Goal: Task Accomplishment & Management: Use online tool/utility

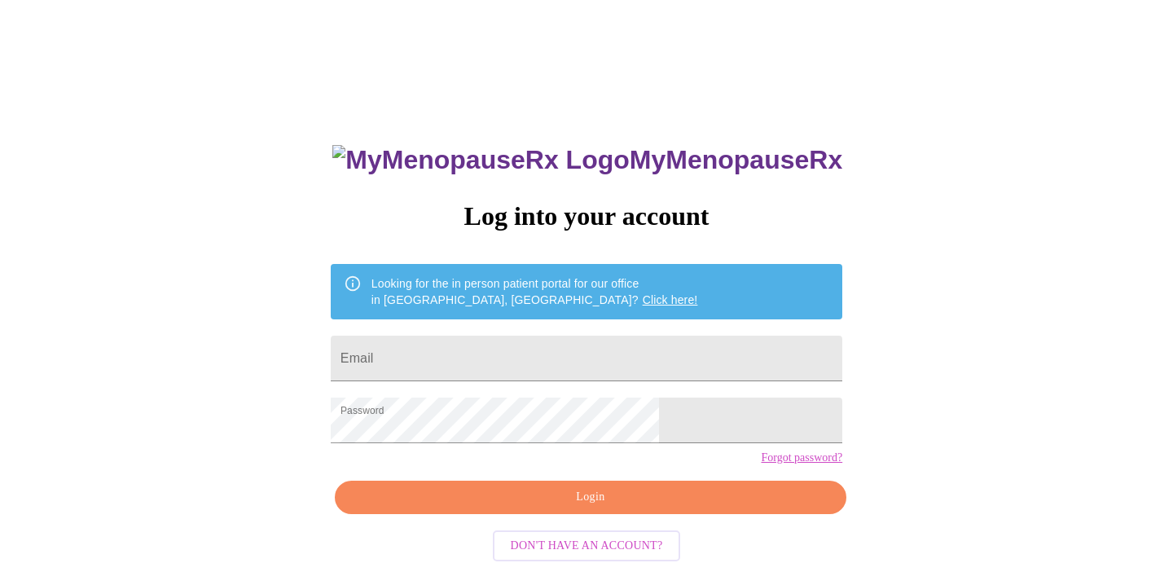
click at [591, 507] on span "Login" at bounding box center [590, 497] width 474 height 20
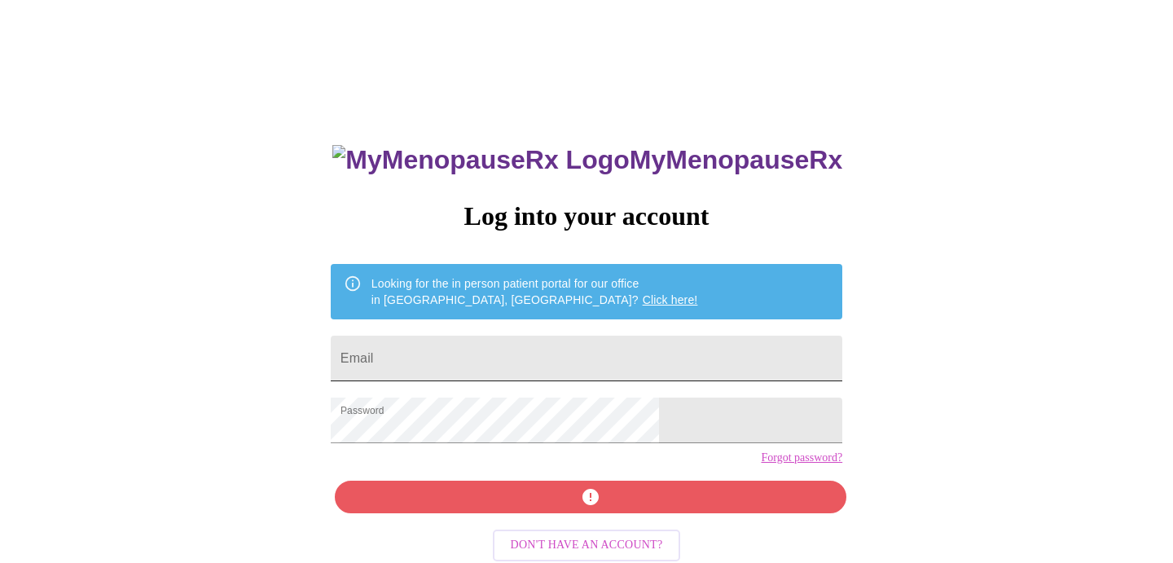
scroll to position [33, 0]
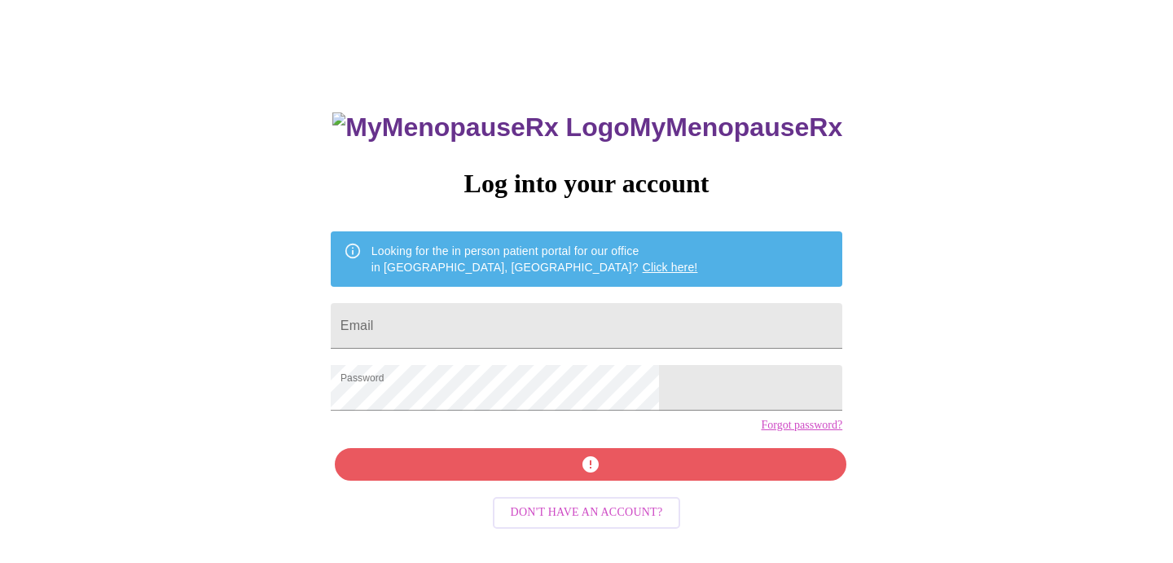
click at [570, 494] on div "MyMenopauseRx Log into your account Looking for the in person patient portal fo…" at bounding box center [586, 367] width 544 height 563
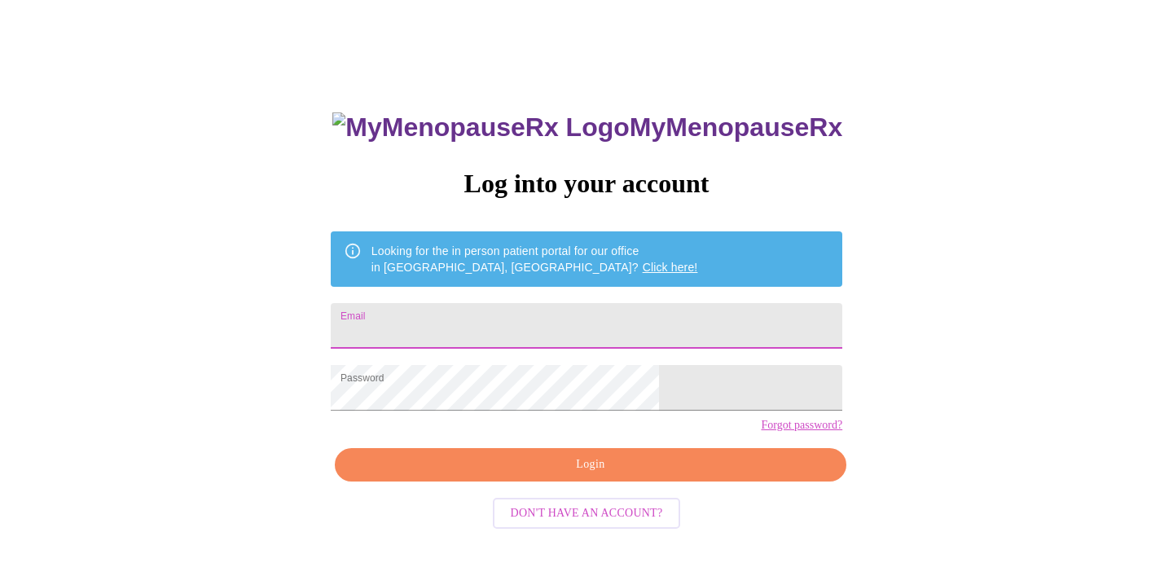
click at [555, 326] on input "Email" at bounding box center [586, 326] width 511 height 46
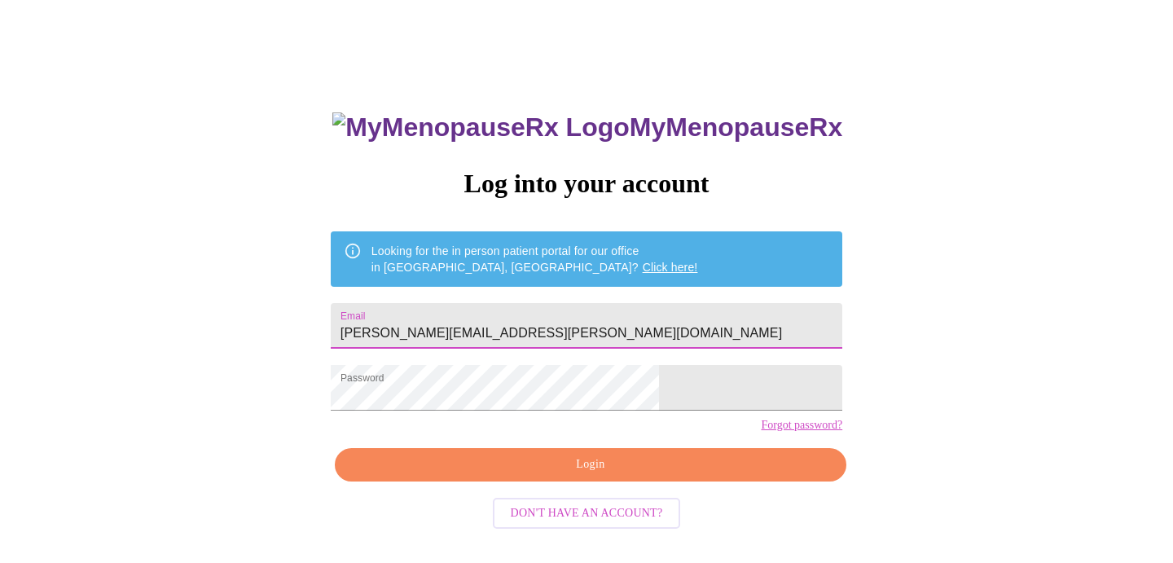
type input "[PERSON_NAME][EMAIL_ADDRESS][PERSON_NAME][DOMAIN_NAME]"
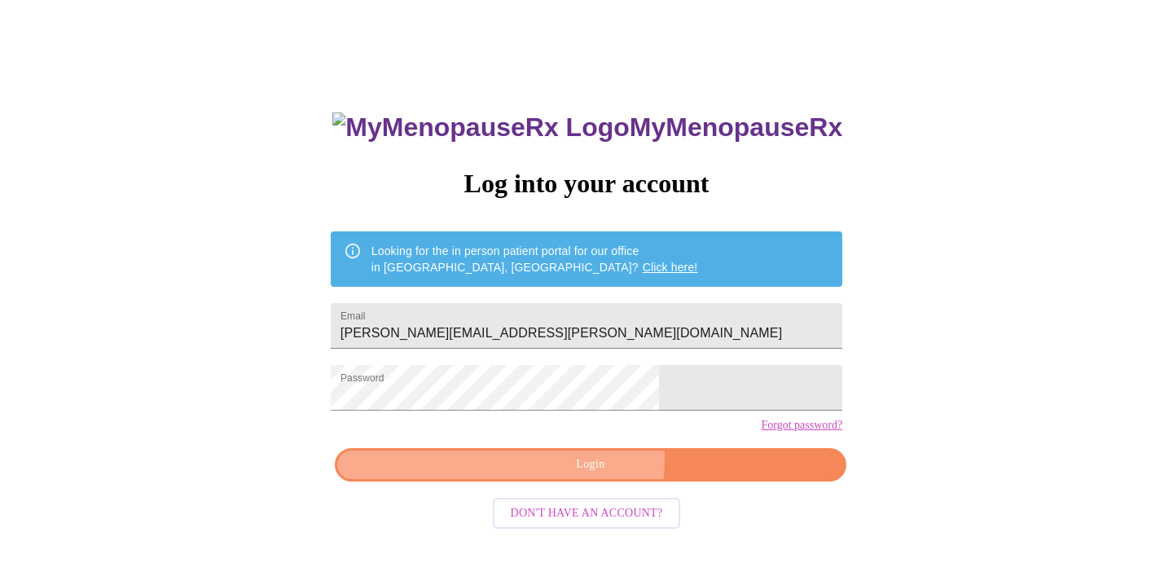
click at [583, 475] on span "Login" at bounding box center [590, 464] width 474 height 20
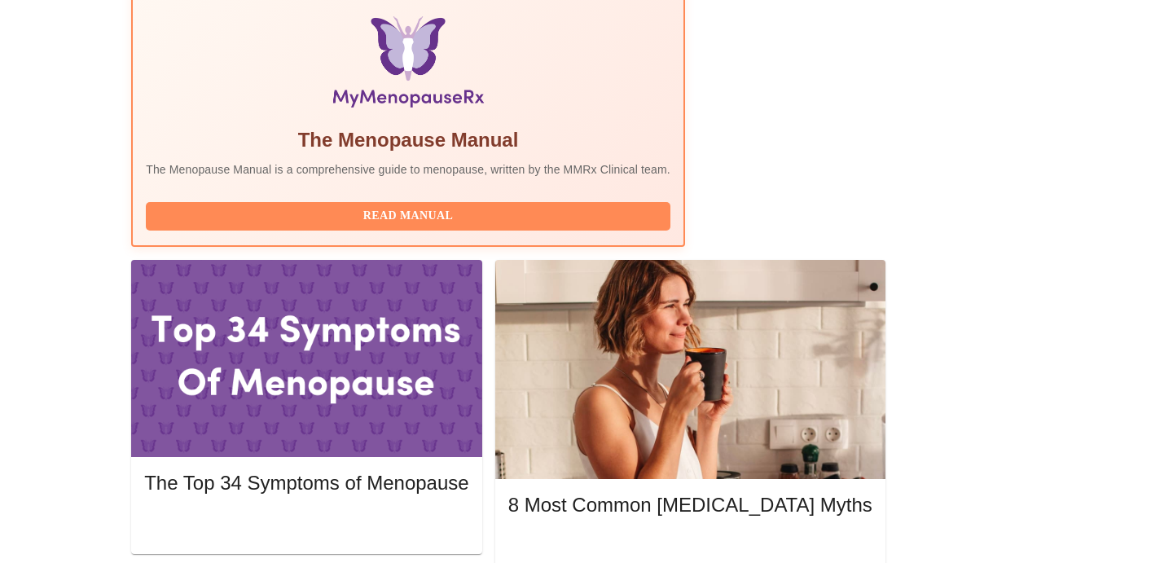
scroll to position [539, 0]
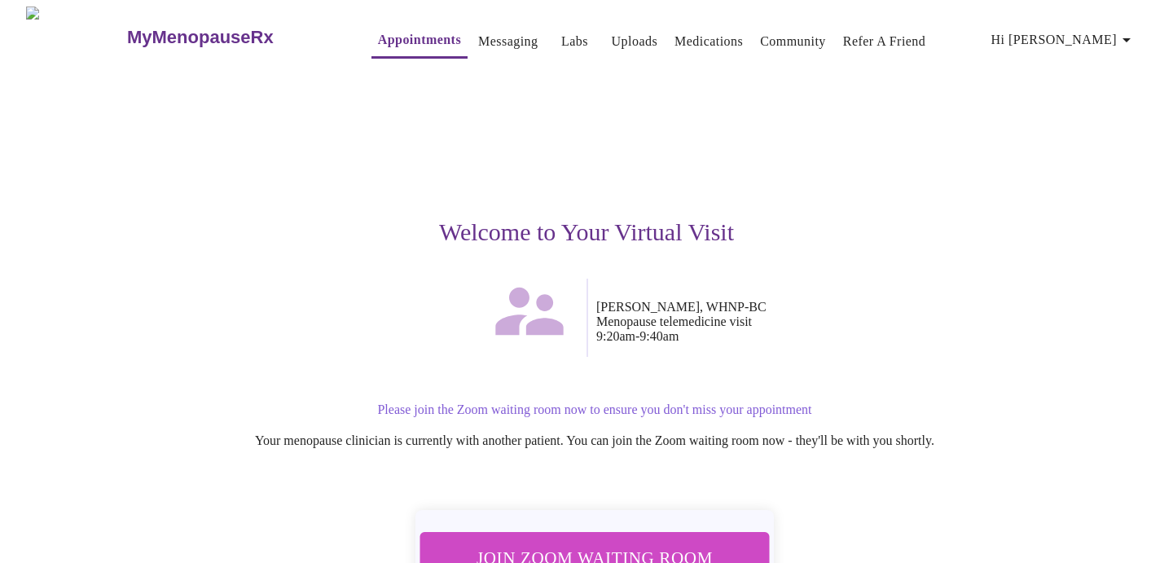
scroll to position [72, 0]
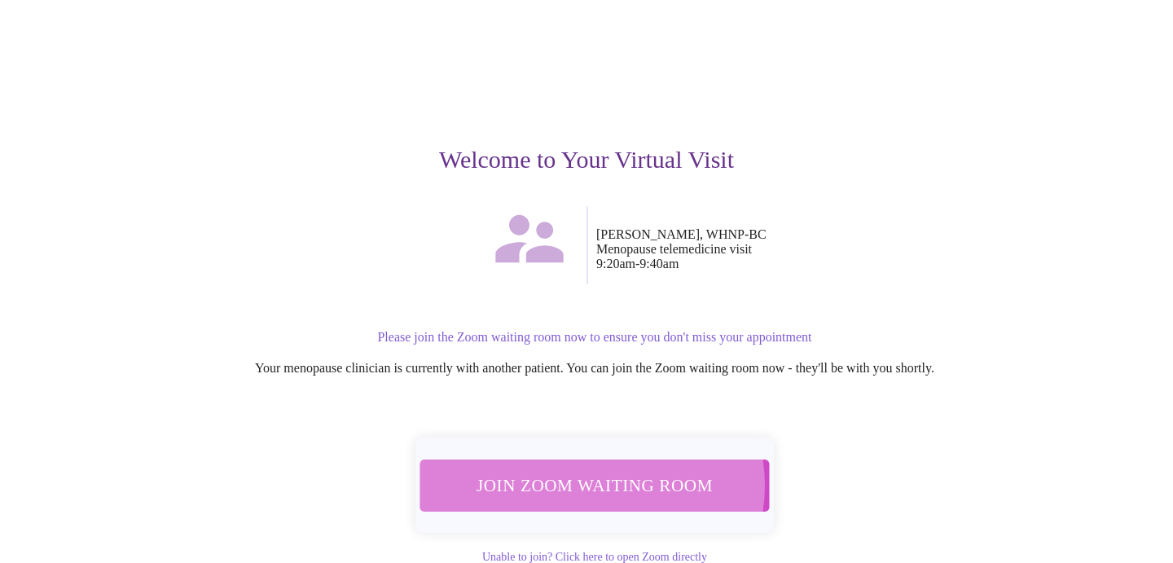
click at [586, 475] on span "Join Zoom Waiting Room" at bounding box center [594, 485] width 307 height 30
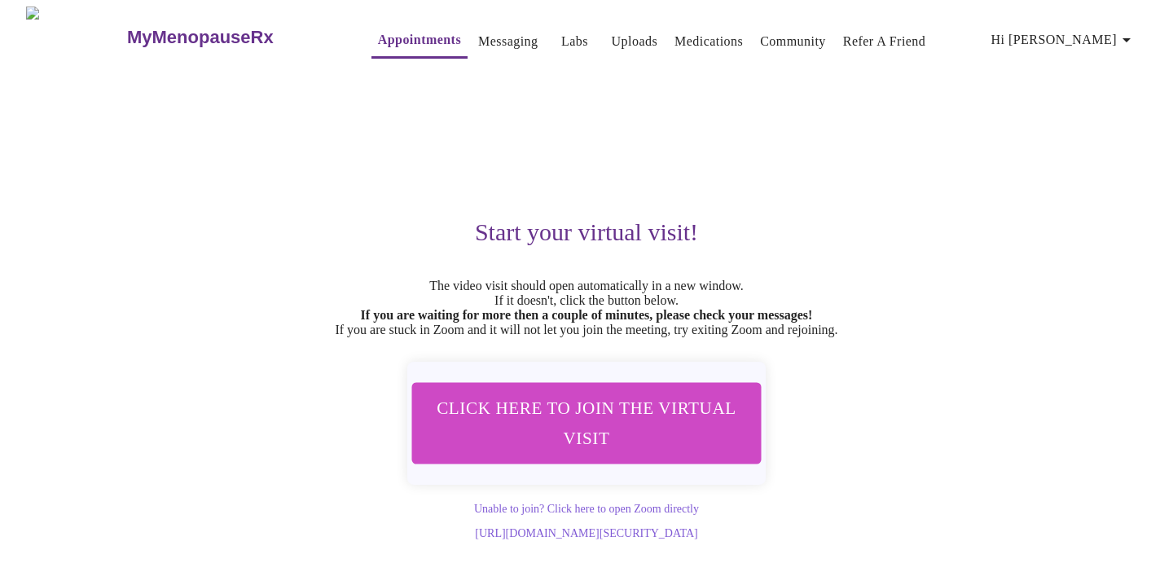
scroll to position [0, 0]
click at [380, 37] on link "Appointments" at bounding box center [419, 40] width 83 height 23
